Goal: Communication & Community: Answer question/provide support

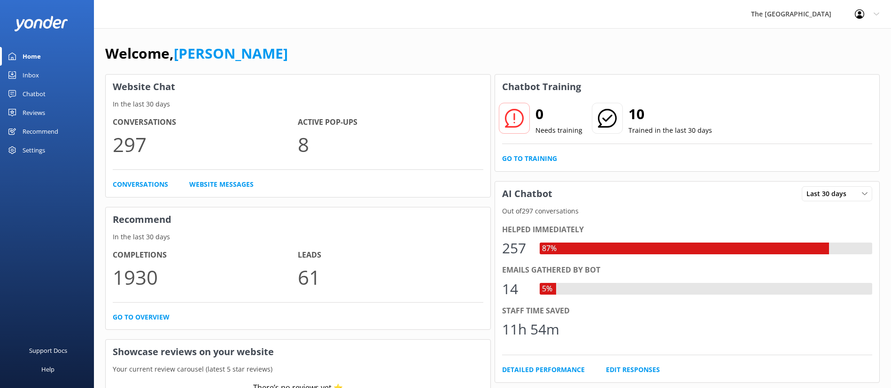
click at [35, 77] on div "Inbox" at bounding box center [31, 75] width 16 height 19
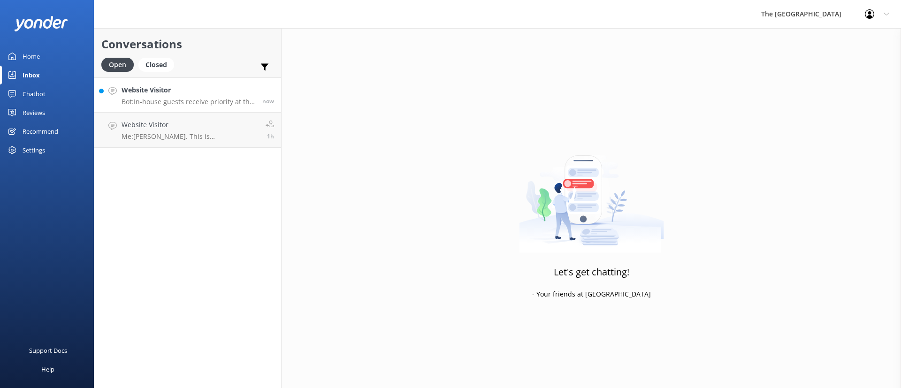
click at [155, 98] on p "Bot: In-house guests receive priority at the Kids Club, but bookings are recomm…" at bounding box center [189, 102] width 134 height 8
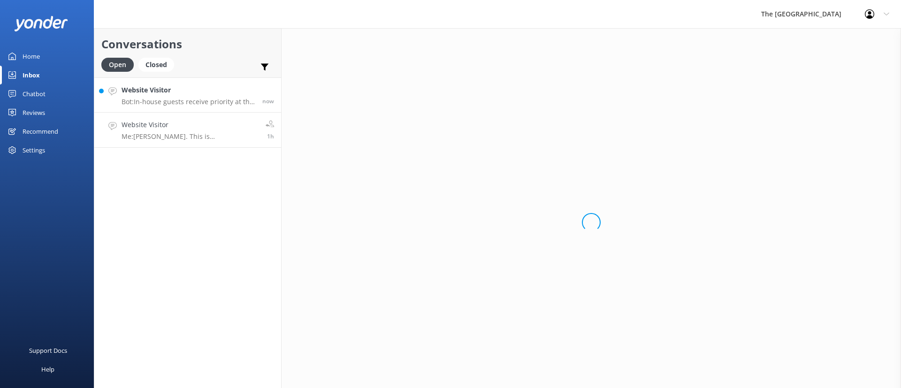
click at [191, 141] on link "Website Visitor Me: [PERSON_NAME]. This is [PERSON_NAME] from the reservations.…" at bounding box center [187, 130] width 187 height 35
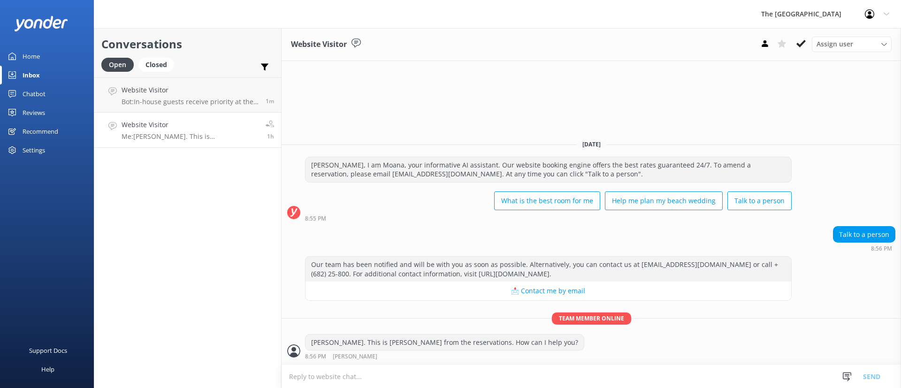
click at [176, 257] on div "Conversations Open Closed Important Assigned to me Unassigned Website Visitor B…" at bounding box center [188, 208] width 188 height 360
click at [851, 183] on div "[PERSON_NAME], I am Moana, your informative AI assistant. Our website booking e…" at bounding box center [592, 189] width 620 height 65
